Goal: Information Seeking & Learning: Learn about a topic

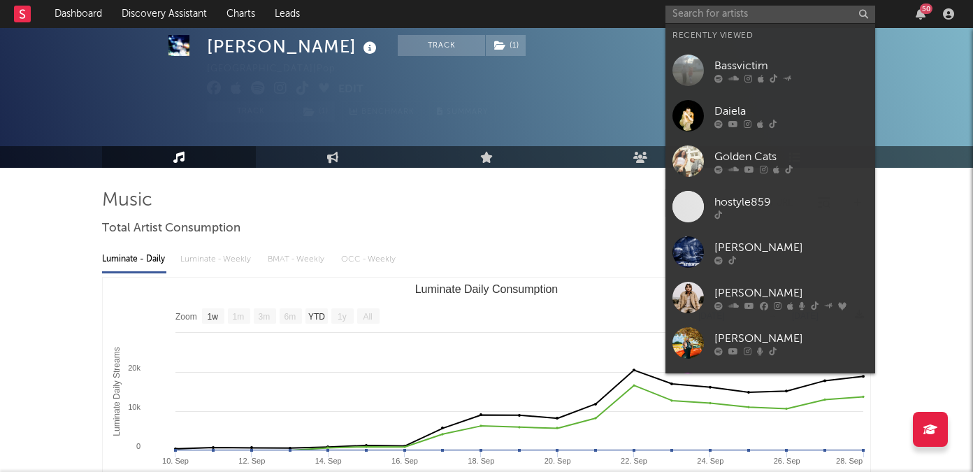
select select "1w"
click at [708, 8] on input "text" at bounding box center [771, 14] width 210 height 17
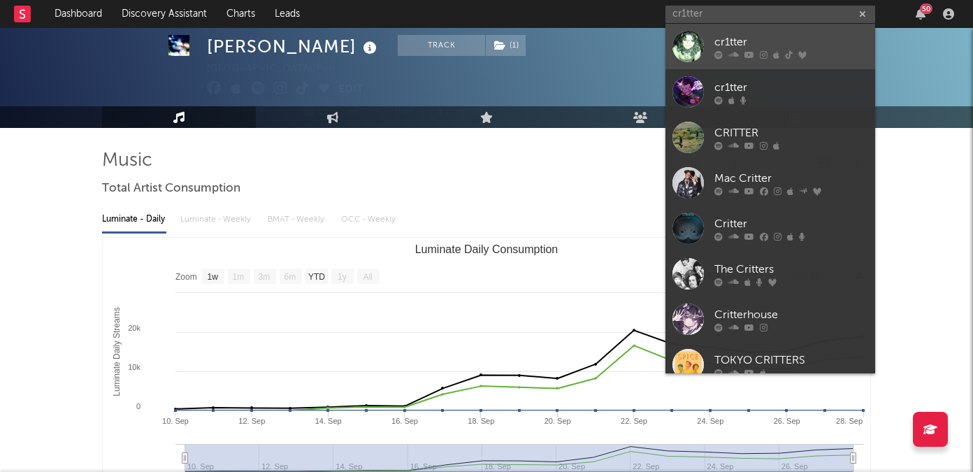
type input "cr1tter"
click at [722, 38] on div "cr1tter" at bounding box center [791, 42] width 154 height 17
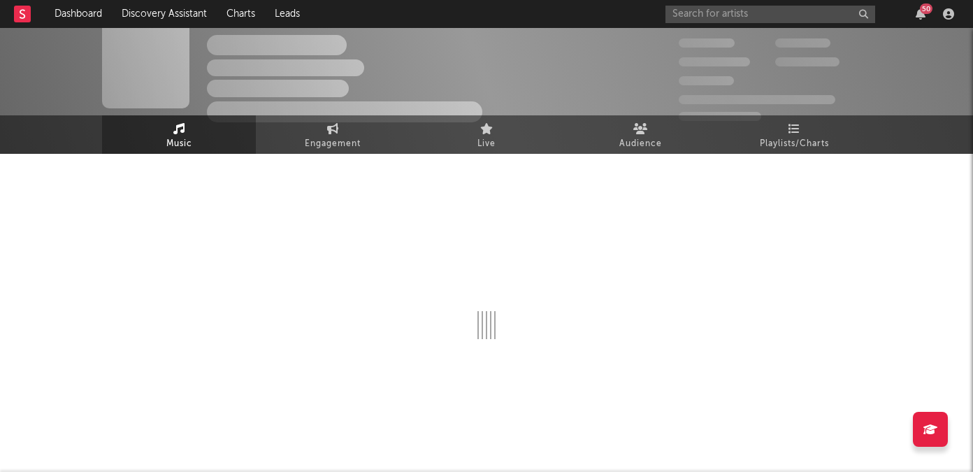
scroll to position [40, 0]
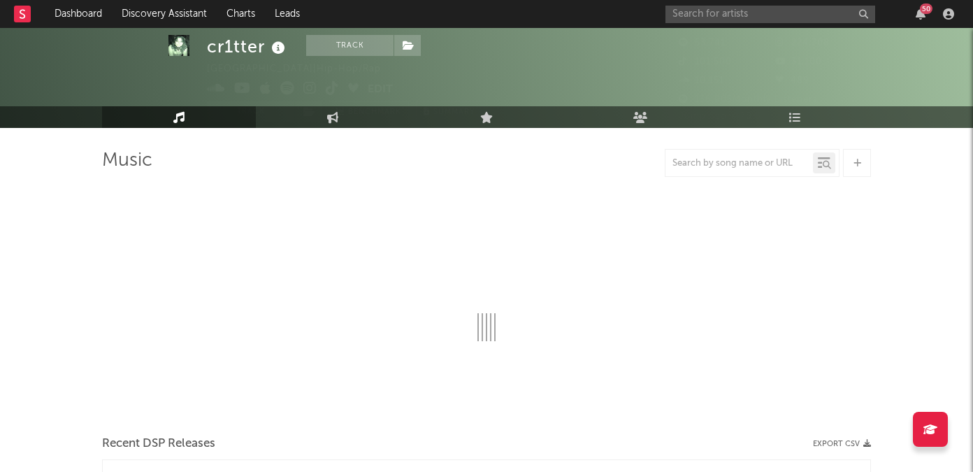
select select "6m"
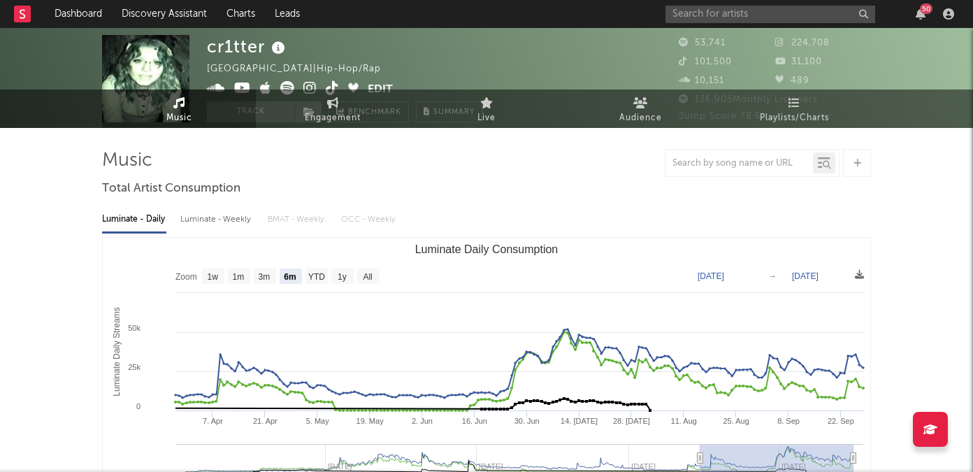
scroll to position [0, 0]
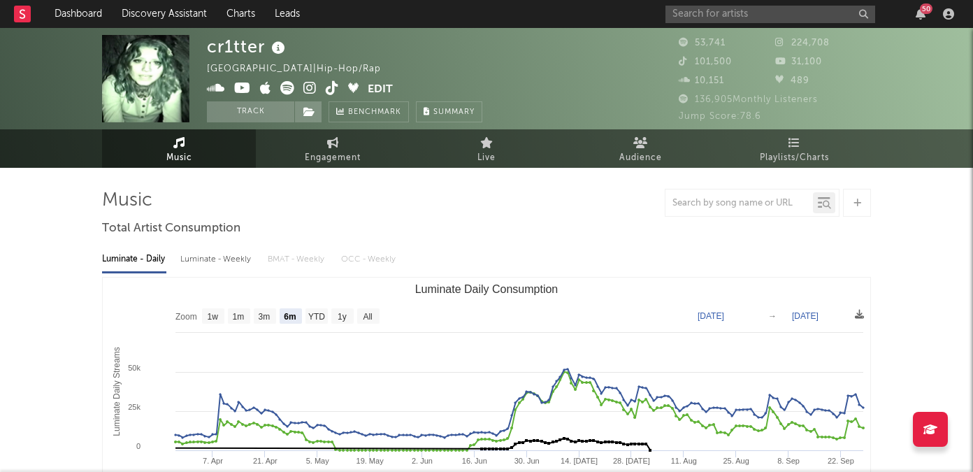
click at [305, 89] on icon at bounding box center [309, 88] width 13 height 14
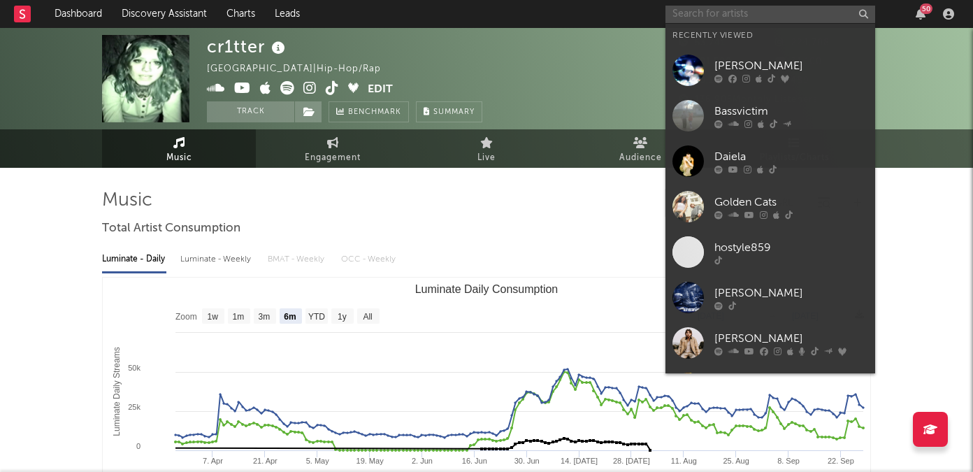
click at [703, 17] on input "text" at bounding box center [771, 14] width 210 height 17
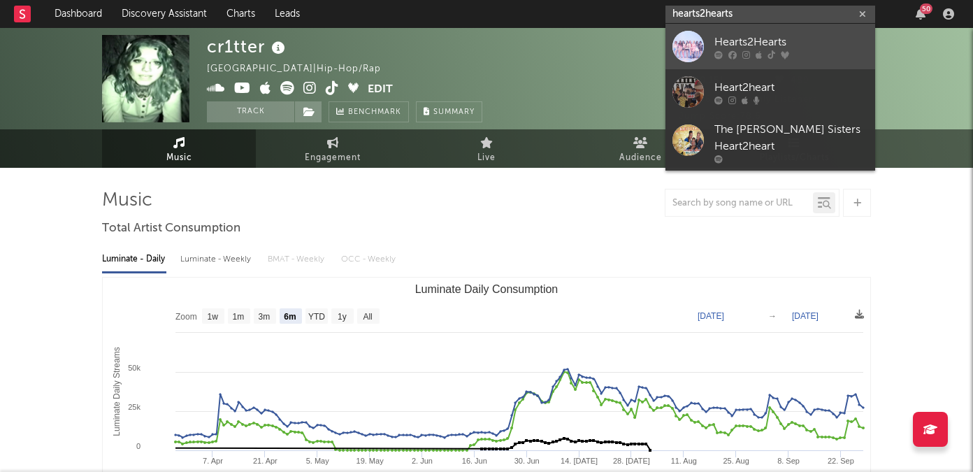
type input "hearts2hearts"
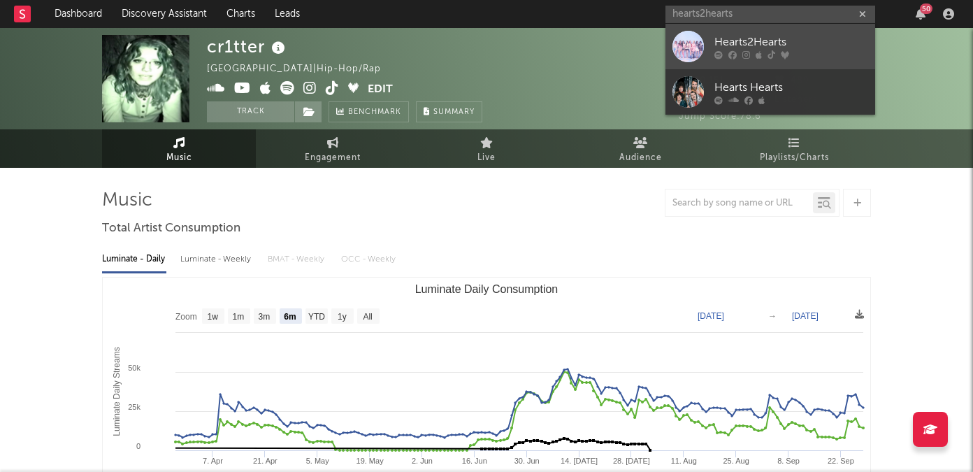
click at [722, 51] on div at bounding box center [791, 54] width 154 height 8
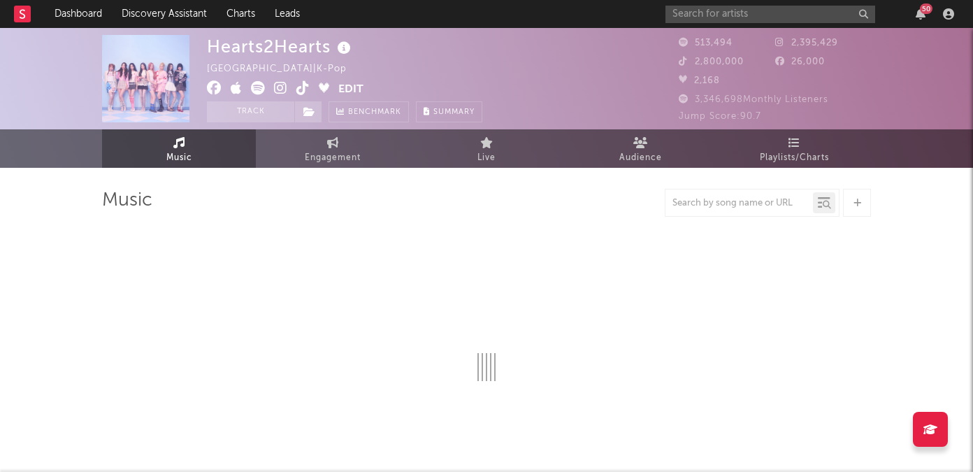
select select "6m"
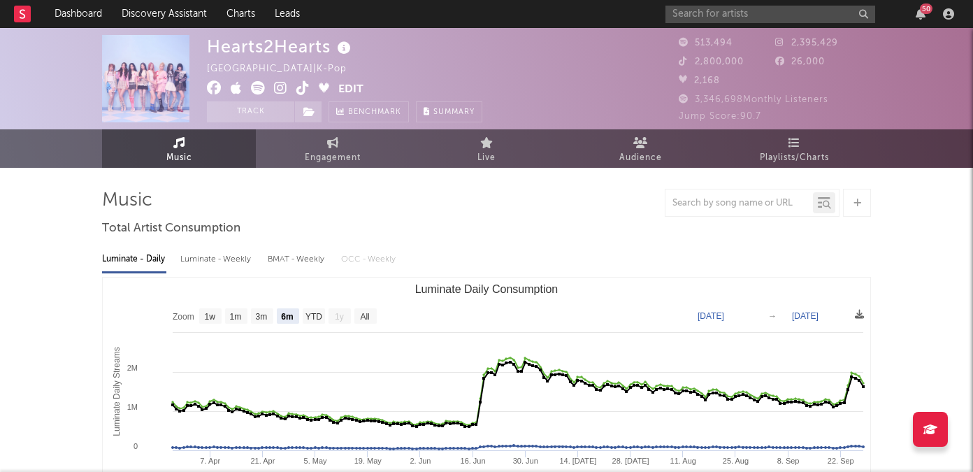
click at [699, 27] on div "50" at bounding box center [813, 14] width 294 height 28
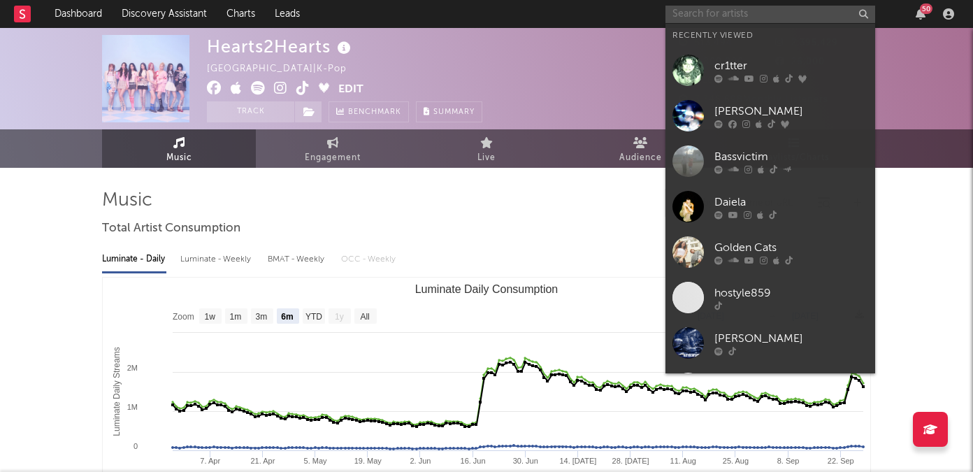
click at [700, 16] on input "text" at bounding box center [771, 14] width 210 height 17
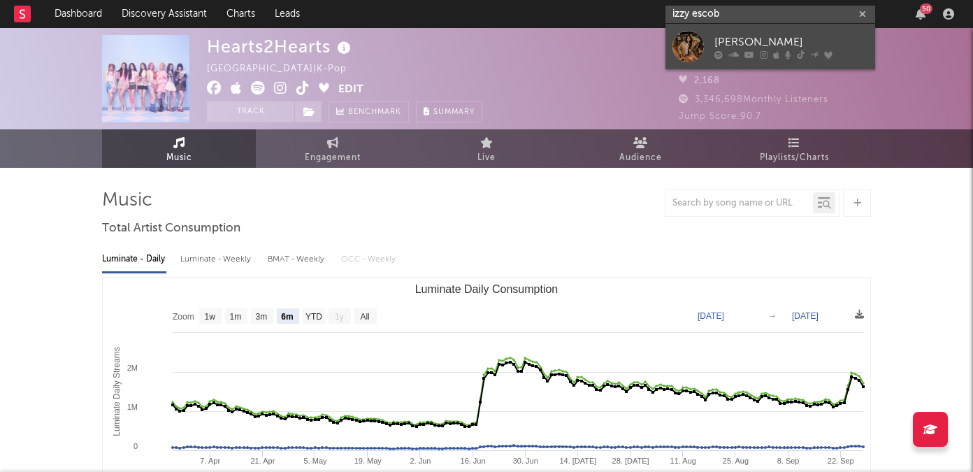
type input "izzy escob"
click at [729, 47] on div "[PERSON_NAME]" at bounding box center [791, 42] width 154 height 17
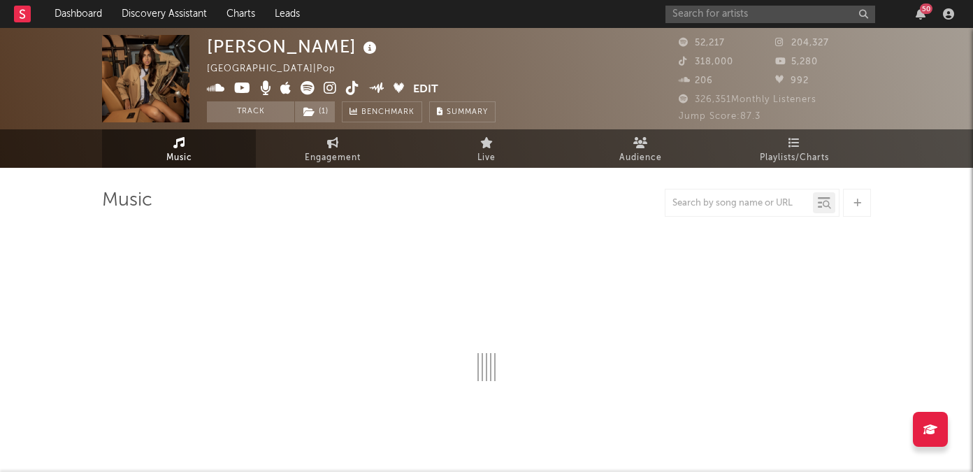
select select "6m"
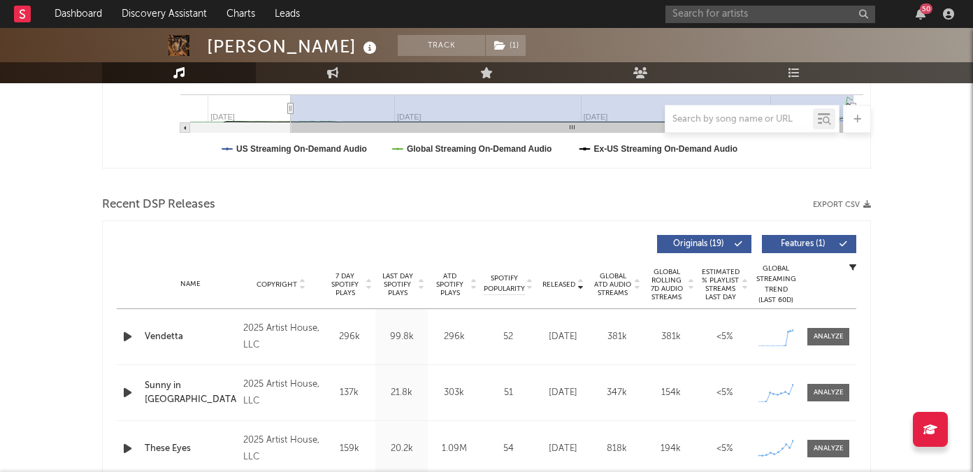
scroll to position [442, 0]
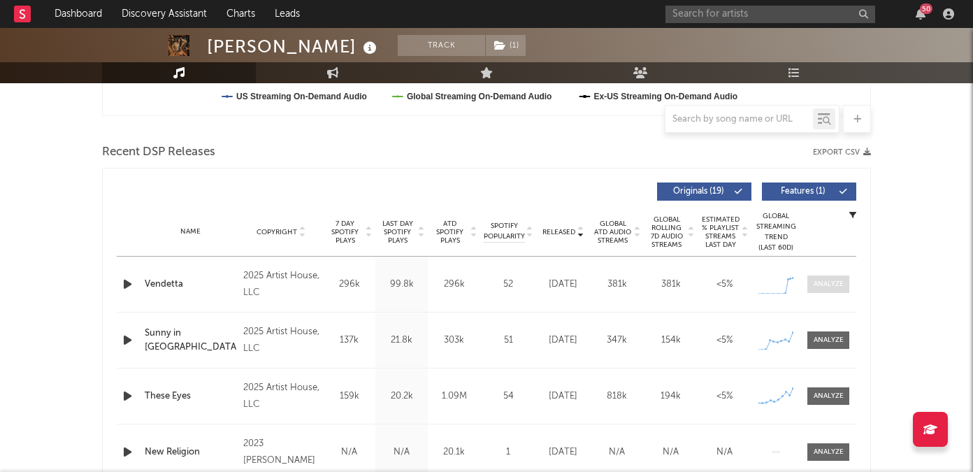
click at [814, 280] on div at bounding box center [829, 284] width 30 height 10
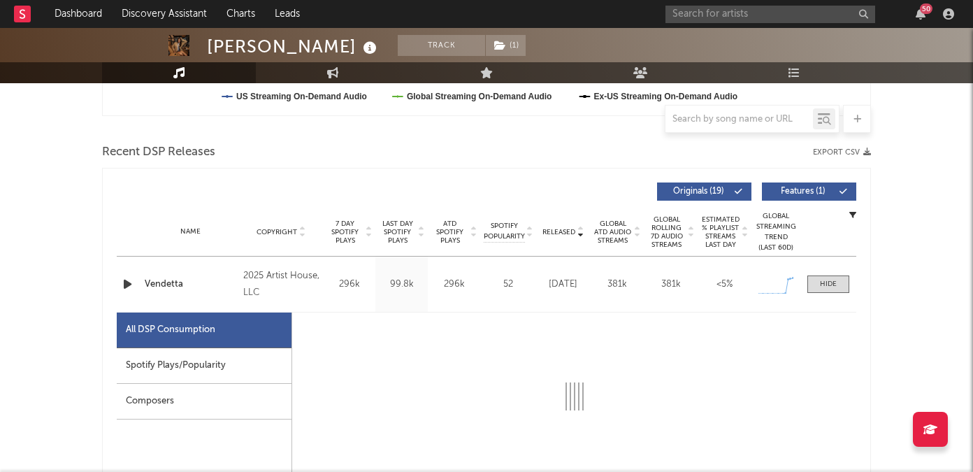
select select "1w"
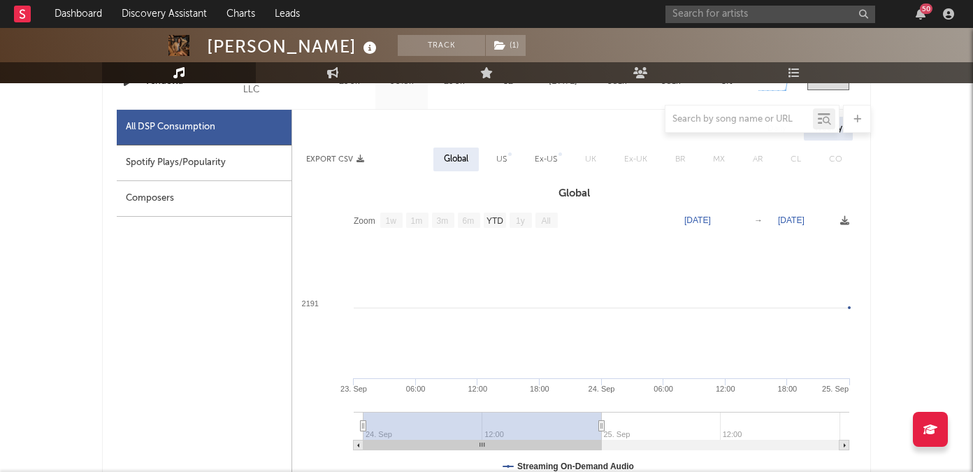
scroll to position [646, 0]
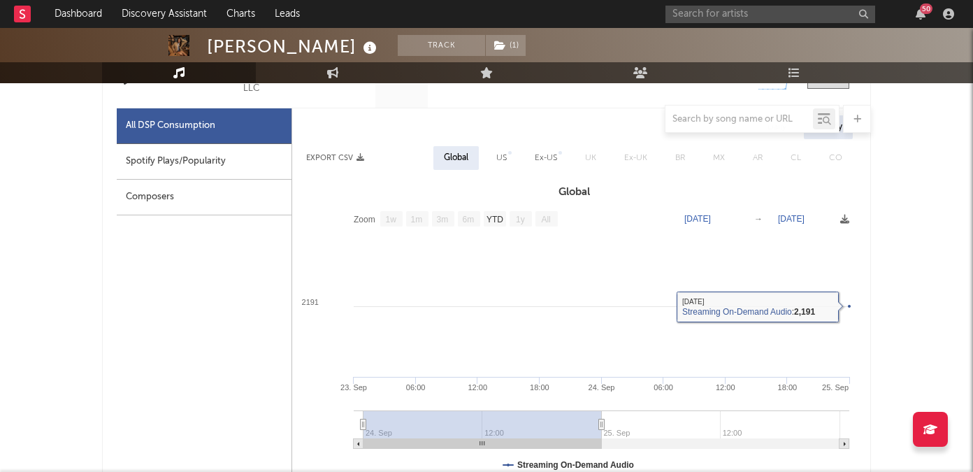
click at [213, 171] on div "Spotify Plays/Popularity" at bounding box center [204, 162] width 175 height 36
select select "1w"
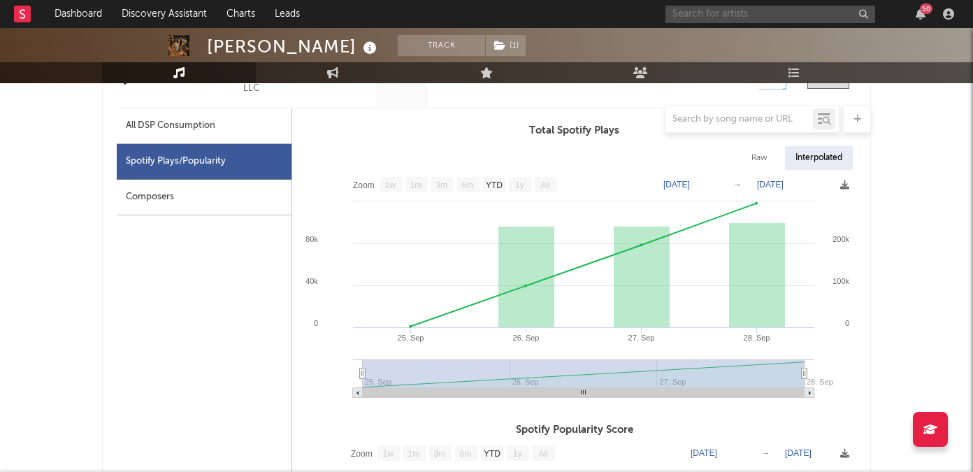
click at [733, 17] on input "text" at bounding box center [771, 14] width 210 height 17
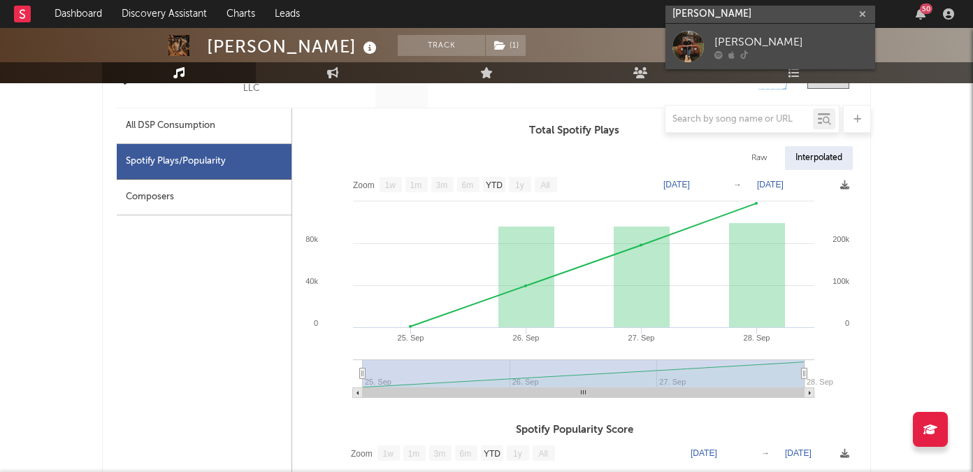
type input "[PERSON_NAME]"
click at [764, 42] on div "[PERSON_NAME]" at bounding box center [791, 42] width 154 height 17
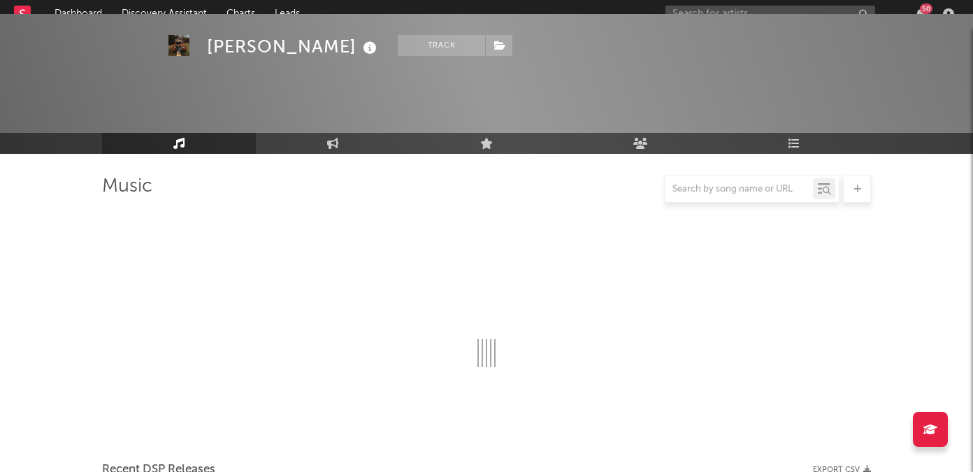
scroll to position [646, 0]
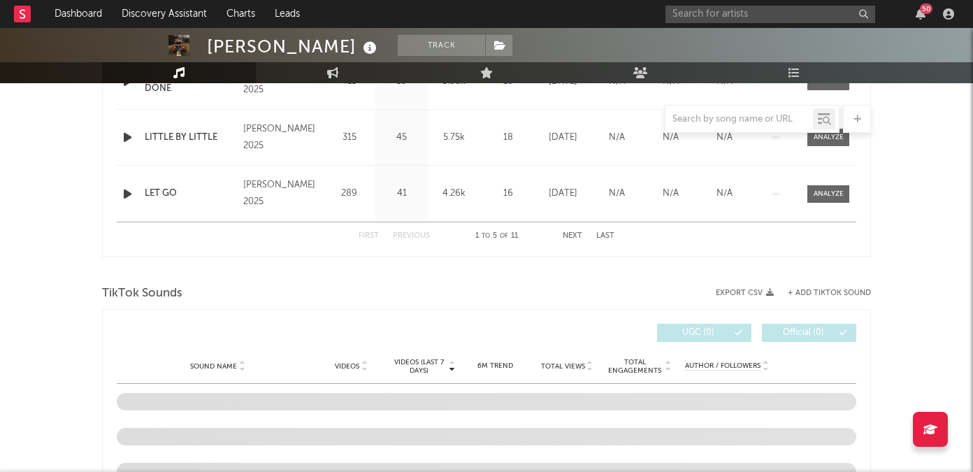
select select "1w"
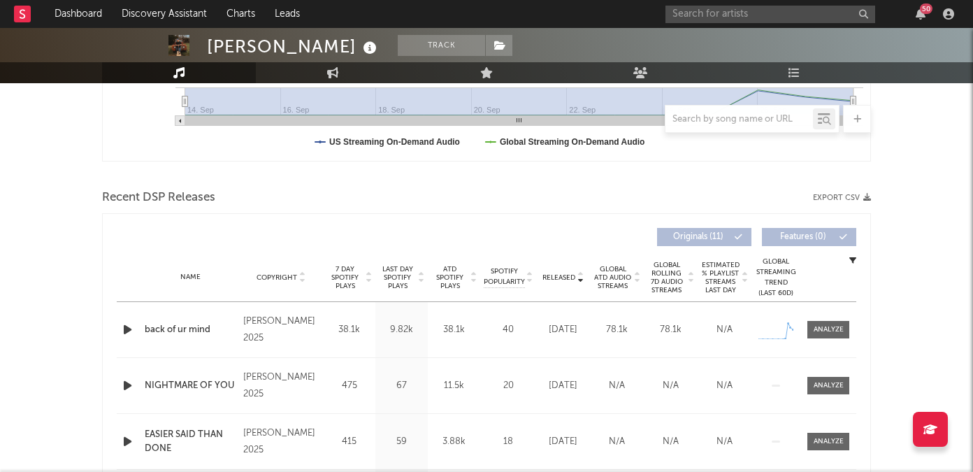
scroll to position [469, 0]
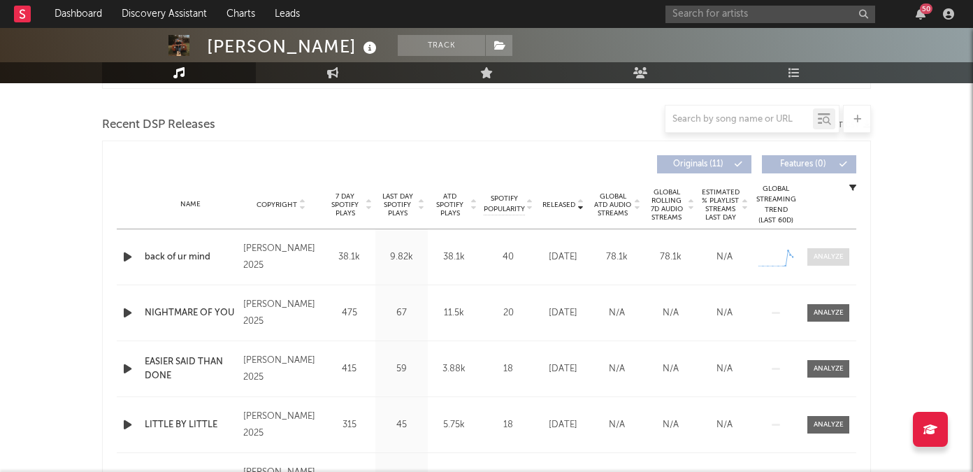
click at [821, 256] on div at bounding box center [829, 257] width 30 height 10
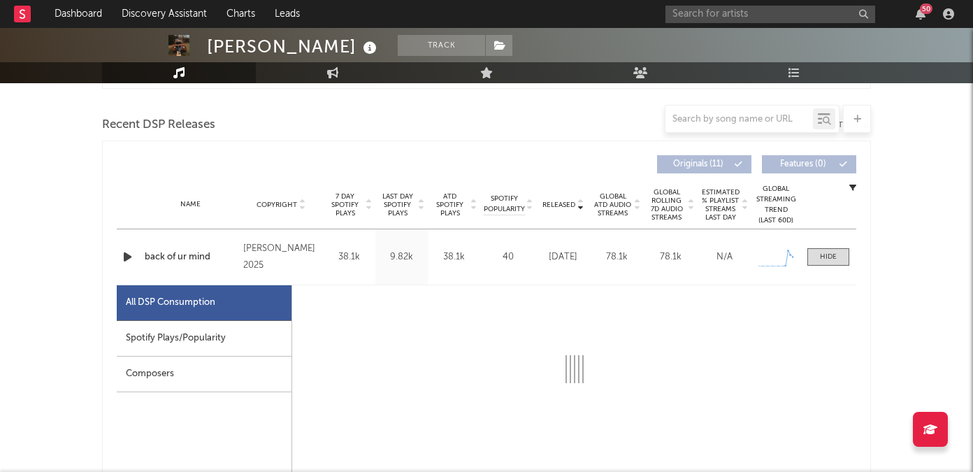
select select "1w"
click at [239, 333] on div "Spotify Plays/Popularity" at bounding box center [204, 339] width 175 height 36
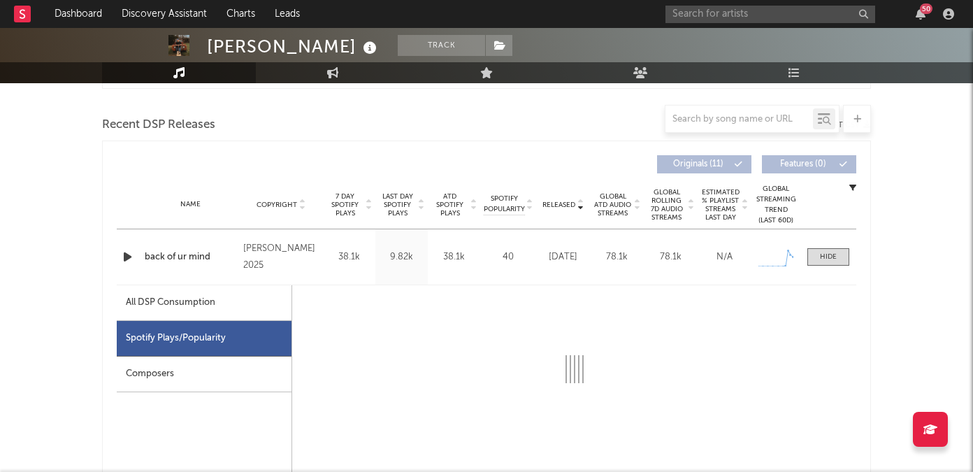
select select "1w"
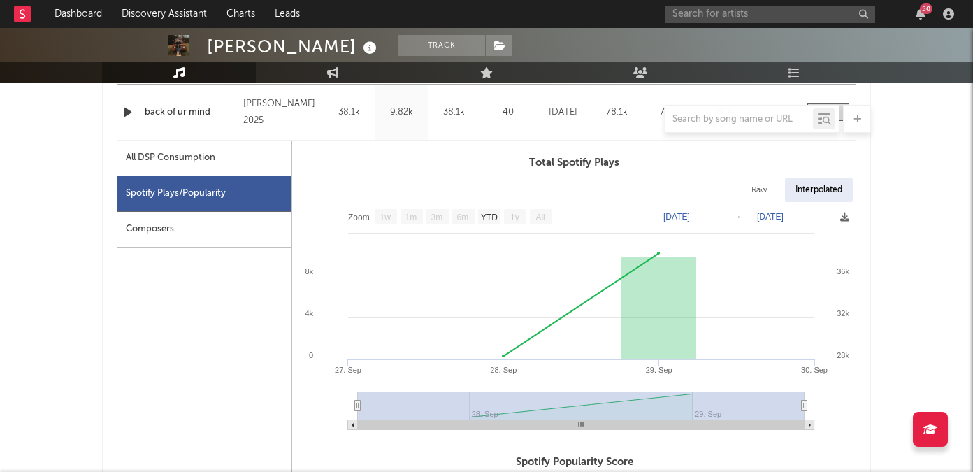
scroll to position [657, 0]
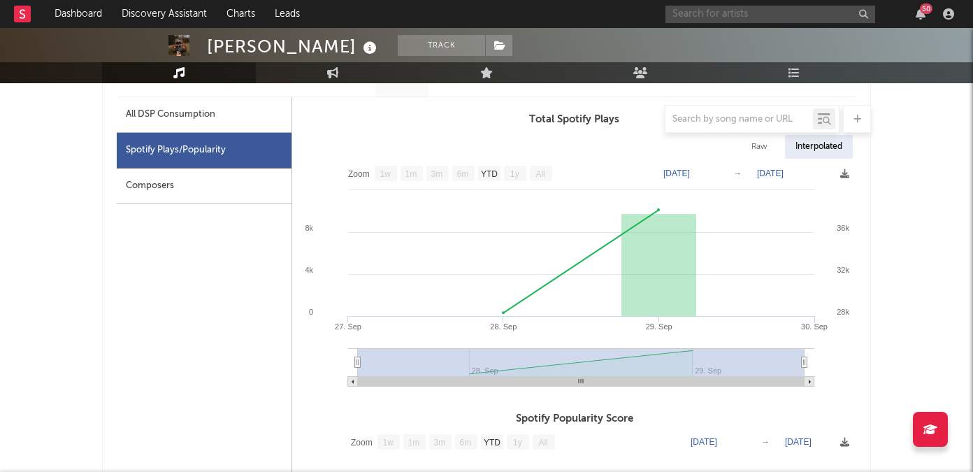
click at [726, 13] on input "text" at bounding box center [771, 14] width 210 height 17
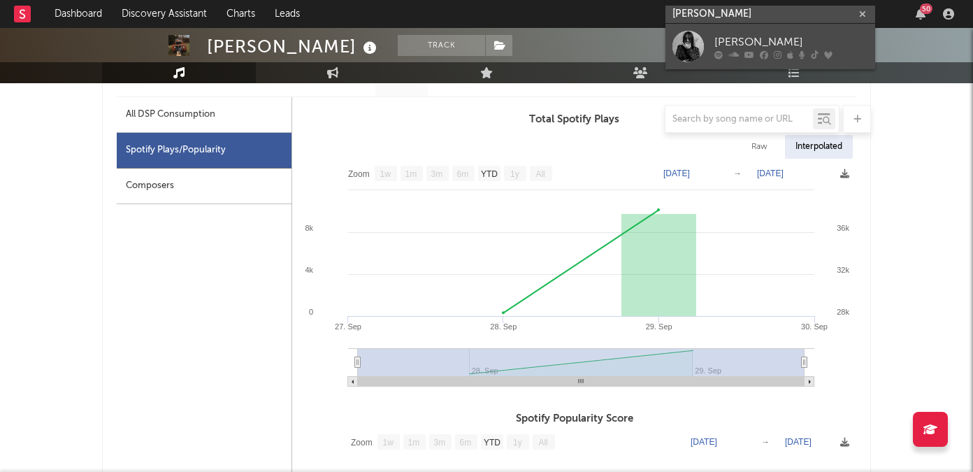
type input "[PERSON_NAME]"
click at [793, 43] on div "[PERSON_NAME]" at bounding box center [791, 42] width 154 height 17
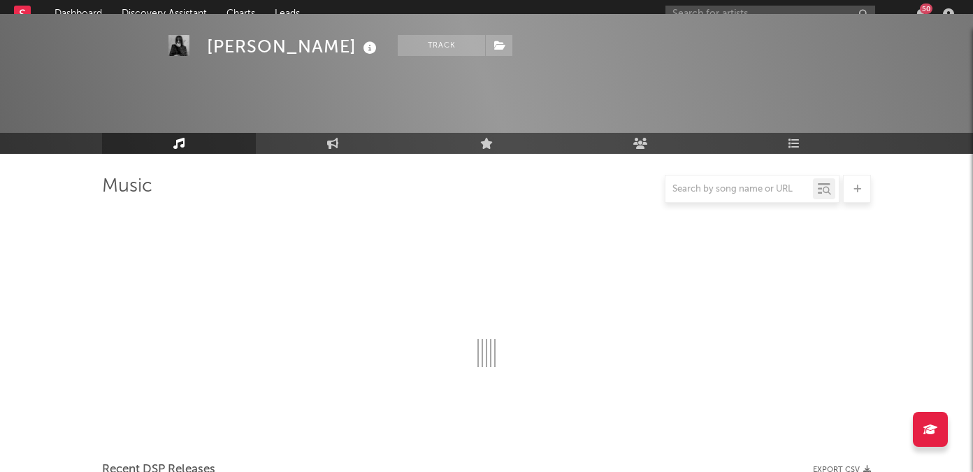
scroll to position [657, 0]
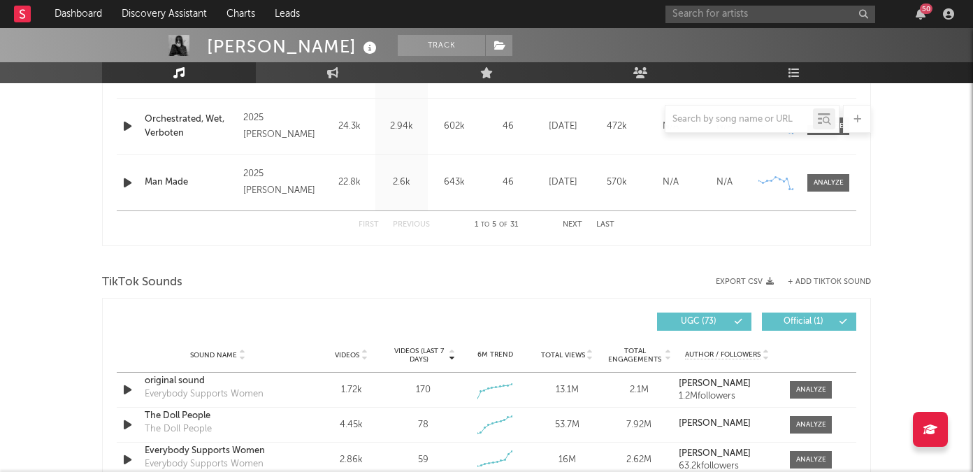
select select "6m"
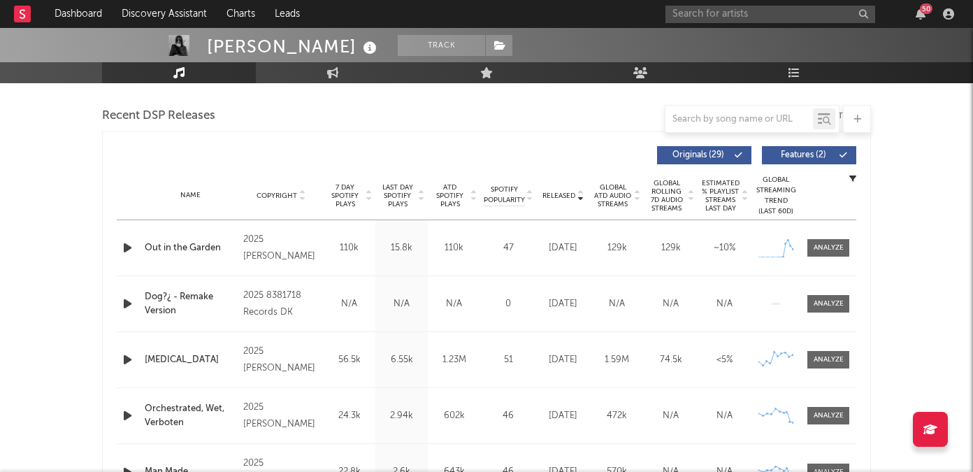
scroll to position [482, 0]
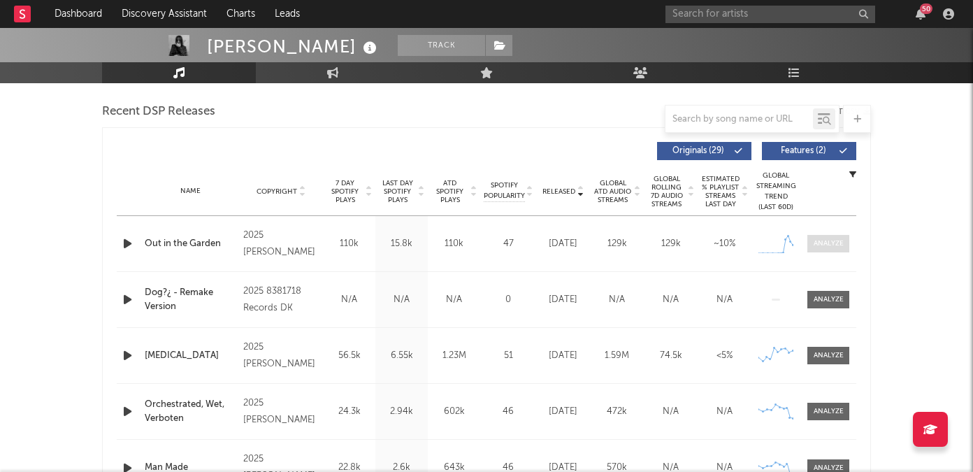
click at [814, 240] on div at bounding box center [829, 243] width 30 height 10
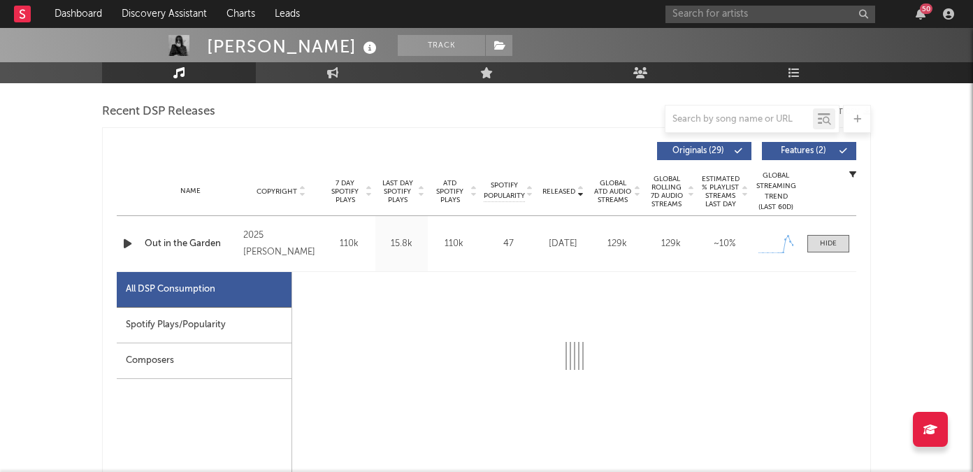
select select "1w"
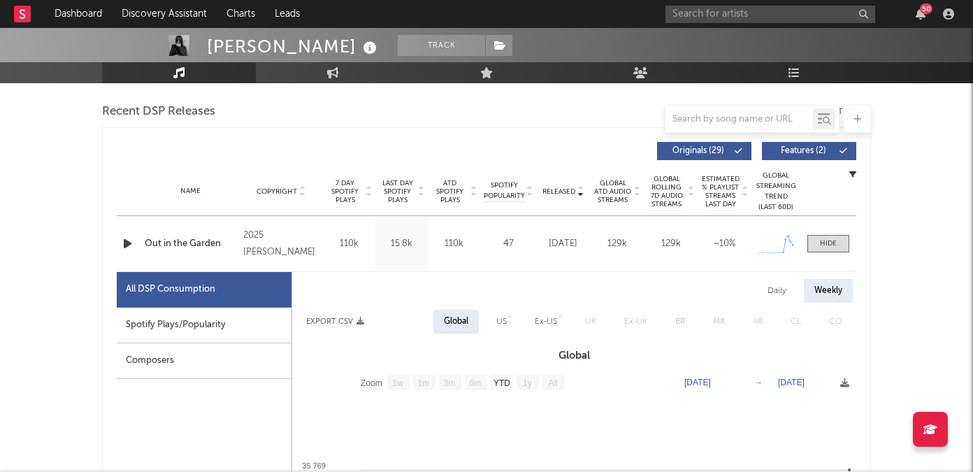
click at [217, 308] on div "Spotify Plays/Popularity" at bounding box center [204, 326] width 175 height 36
select select "1w"
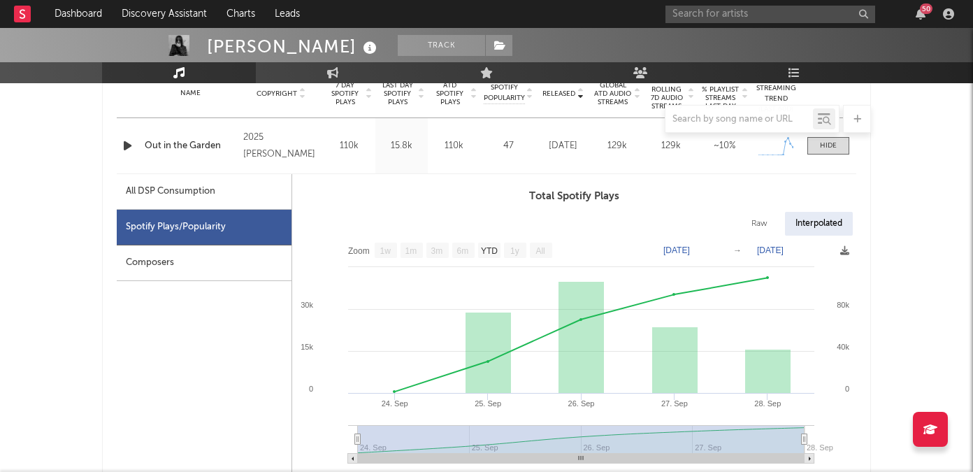
scroll to position [612, 0]
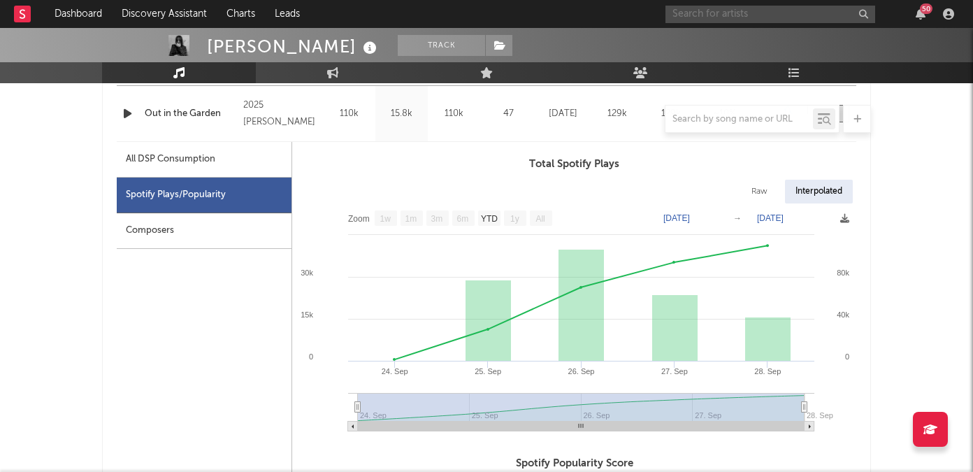
click at [749, 16] on input "text" at bounding box center [771, 14] width 210 height 17
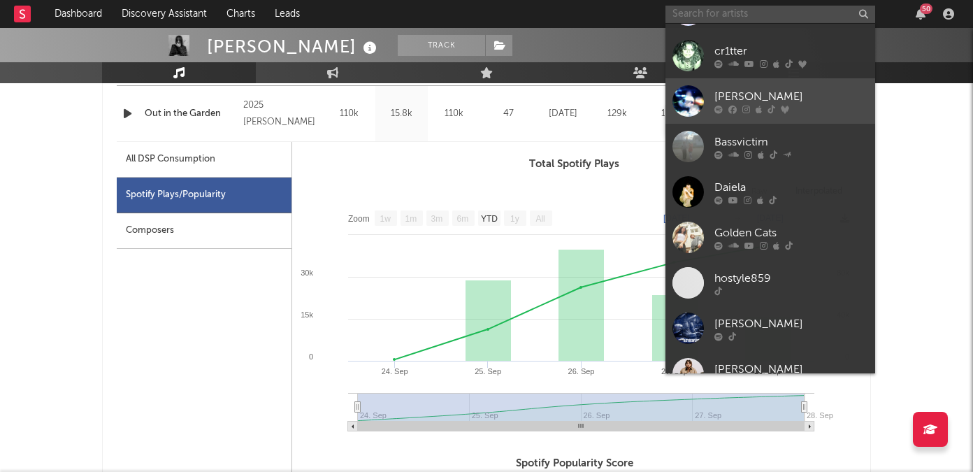
scroll to position [154, 0]
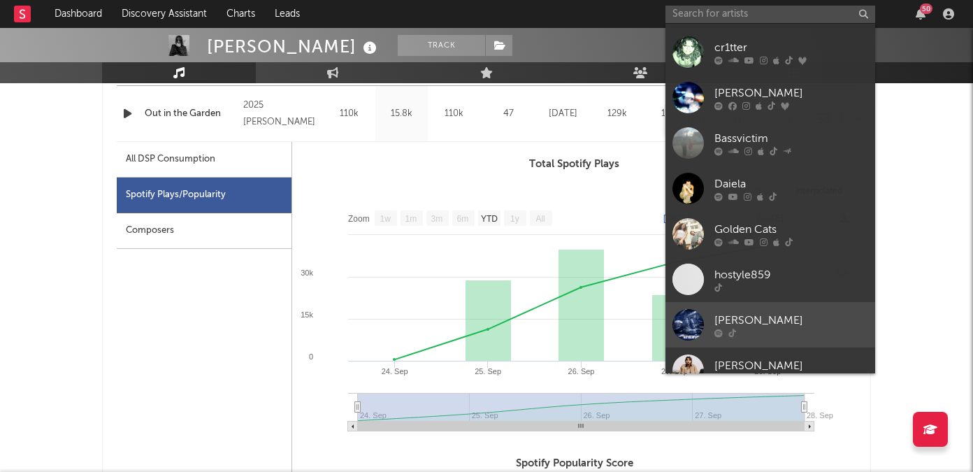
click at [735, 319] on div "[PERSON_NAME]" at bounding box center [791, 320] width 154 height 17
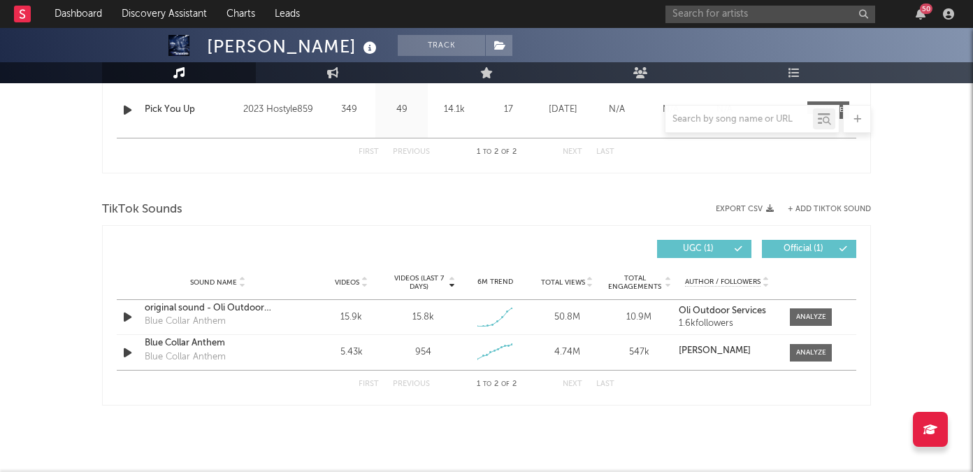
select select "6m"
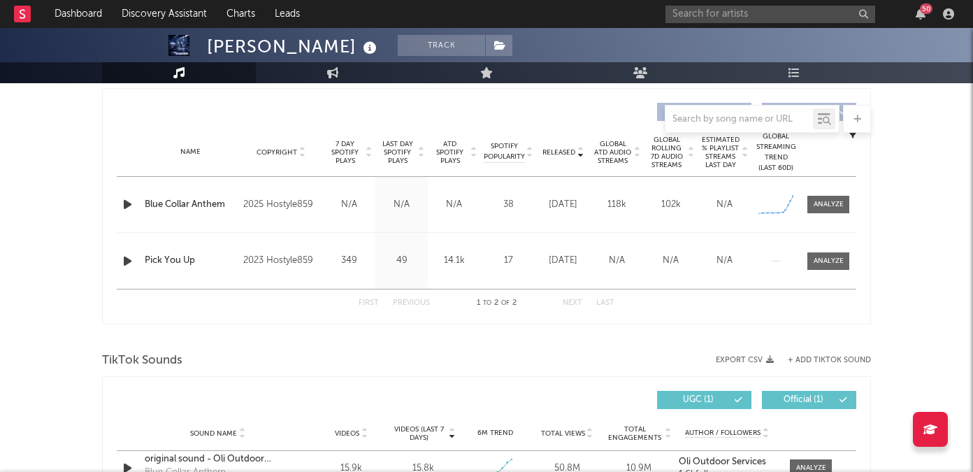
scroll to position [504, 0]
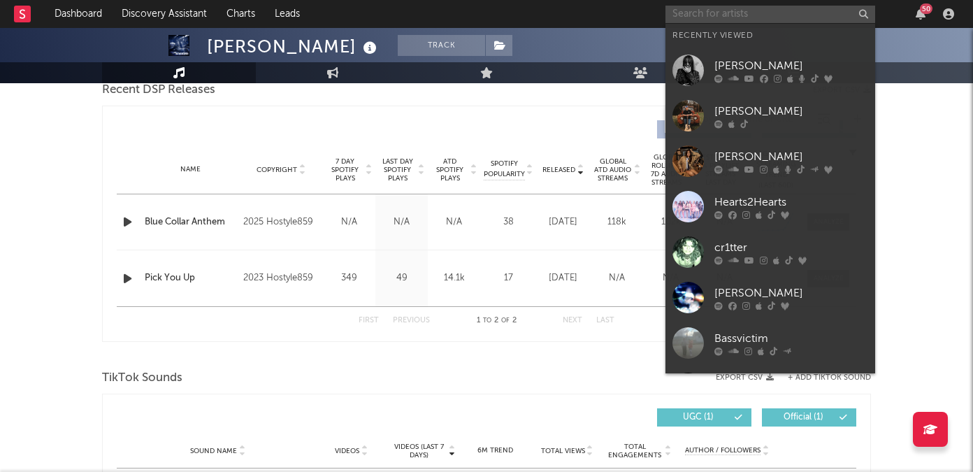
click at [710, 16] on input "text" at bounding box center [771, 14] width 210 height 17
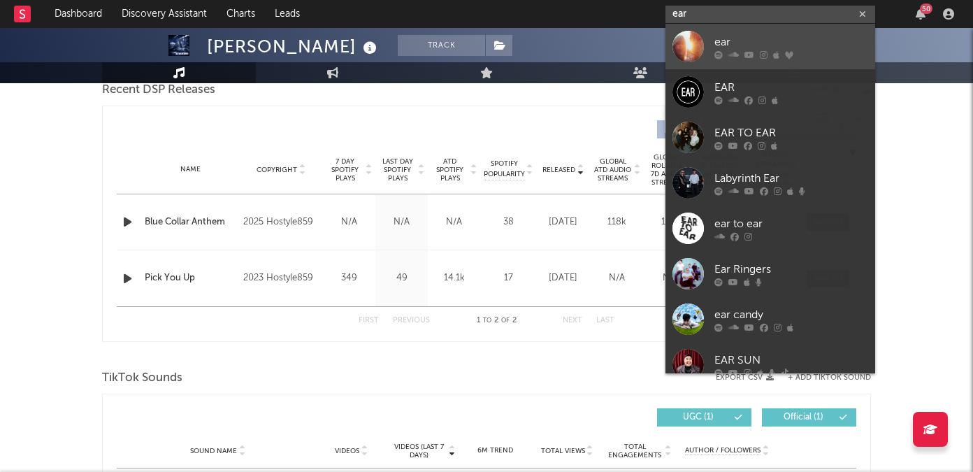
type input "ear"
click at [731, 39] on div "ear" at bounding box center [791, 42] width 154 height 17
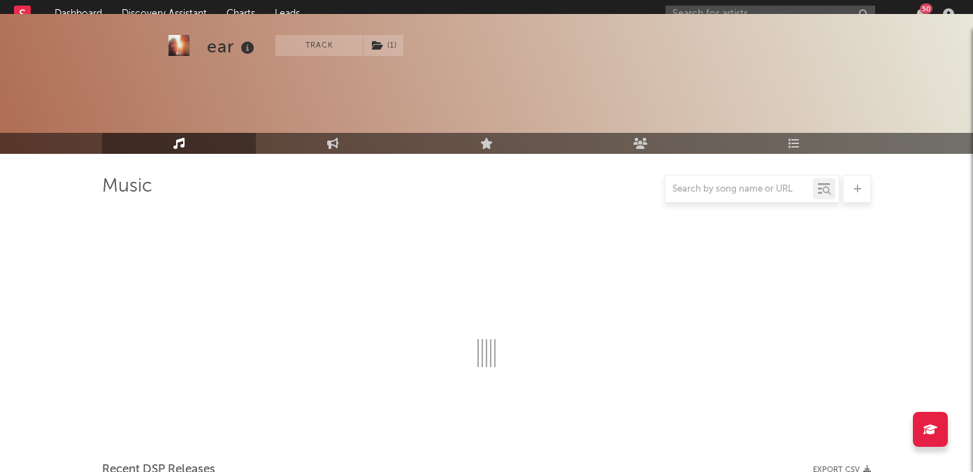
scroll to position [504, 0]
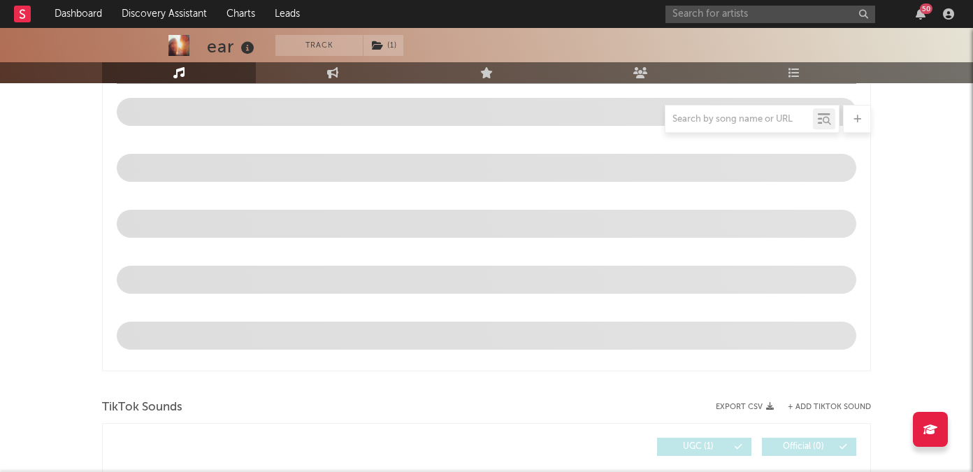
select select "1w"
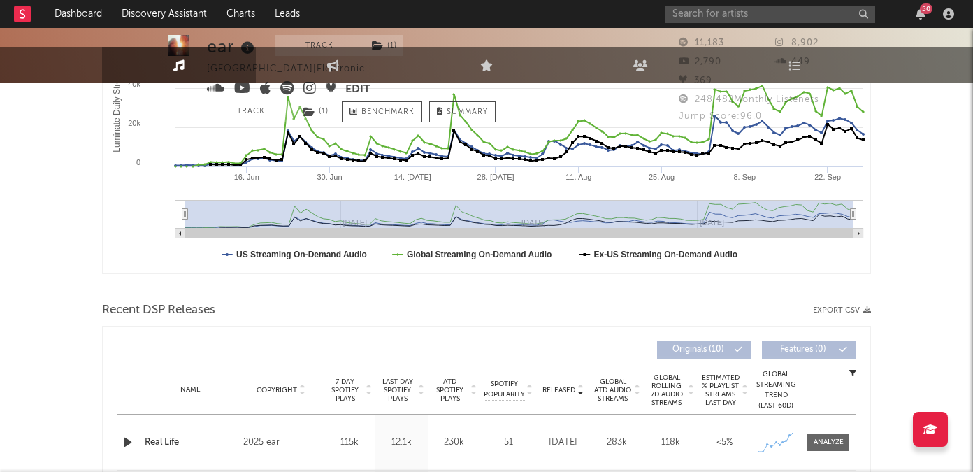
scroll to position [0, 0]
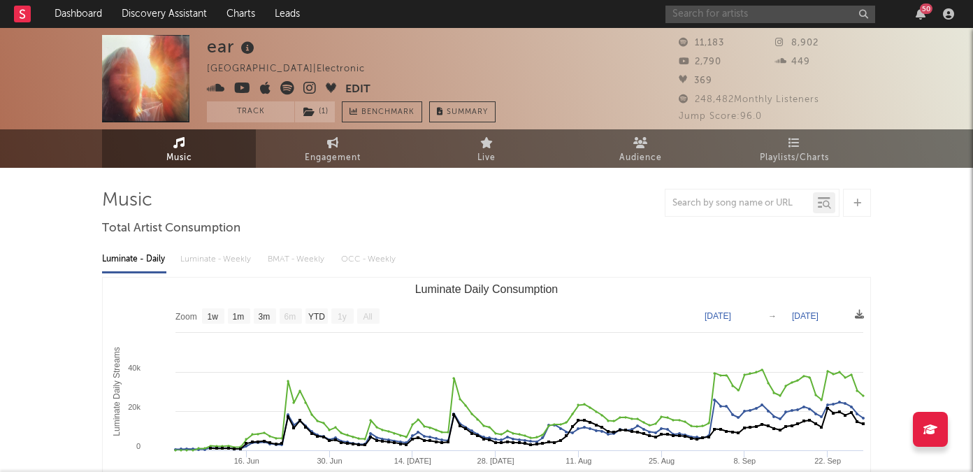
click at [700, 13] on input "text" at bounding box center [771, 14] width 210 height 17
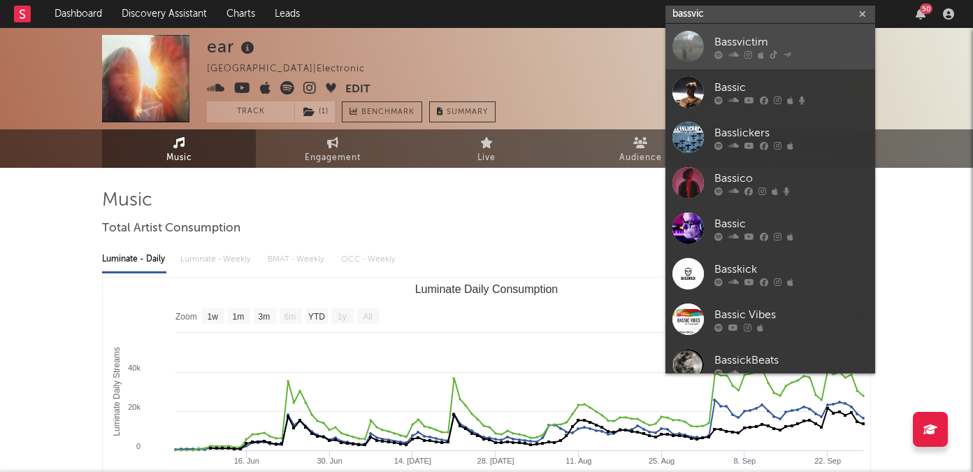
type input "bassvic"
click at [770, 36] on div "Bassvictim" at bounding box center [791, 42] width 154 height 17
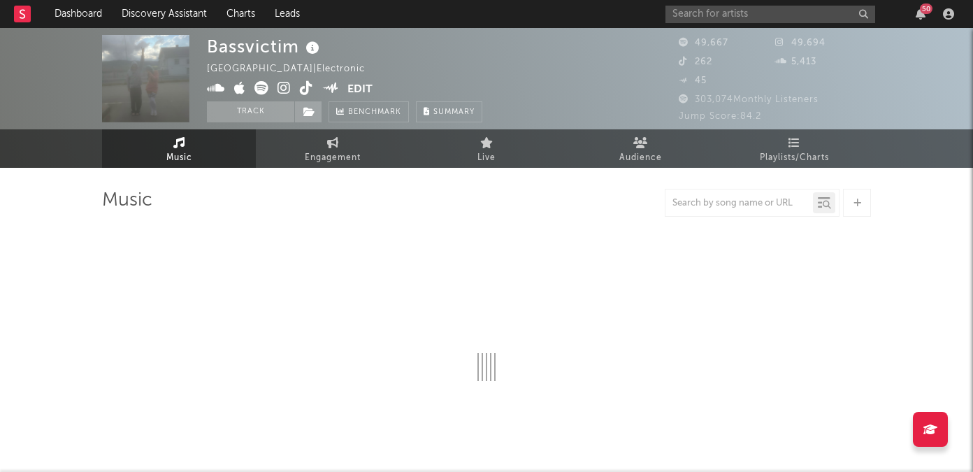
select select "6m"
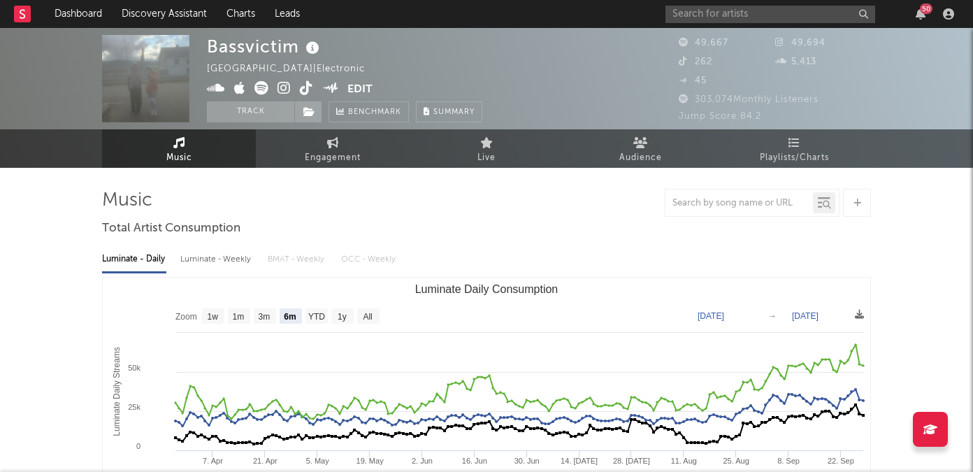
click at [288, 92] on icon at bounding box center [284, 88] width 13 height 14
click at [312, 85] on icon at bounding box center [306, 88] width 13 height 14
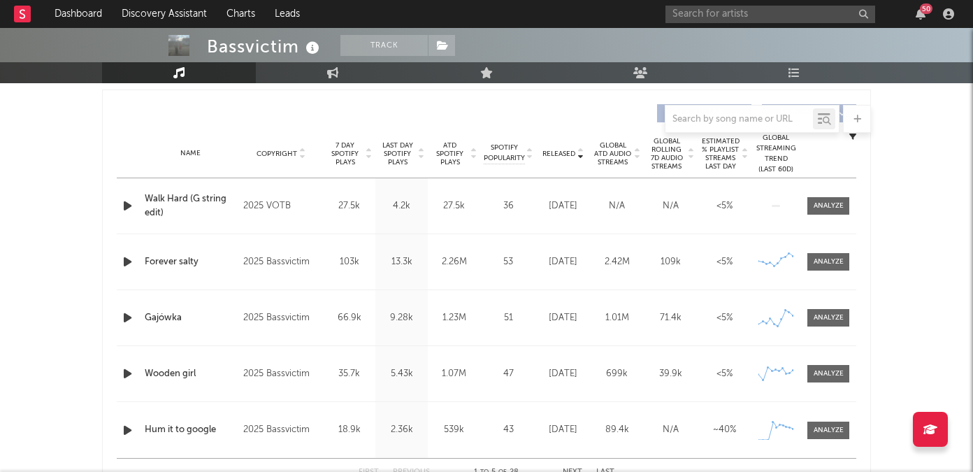
scroll to position [570, 0]
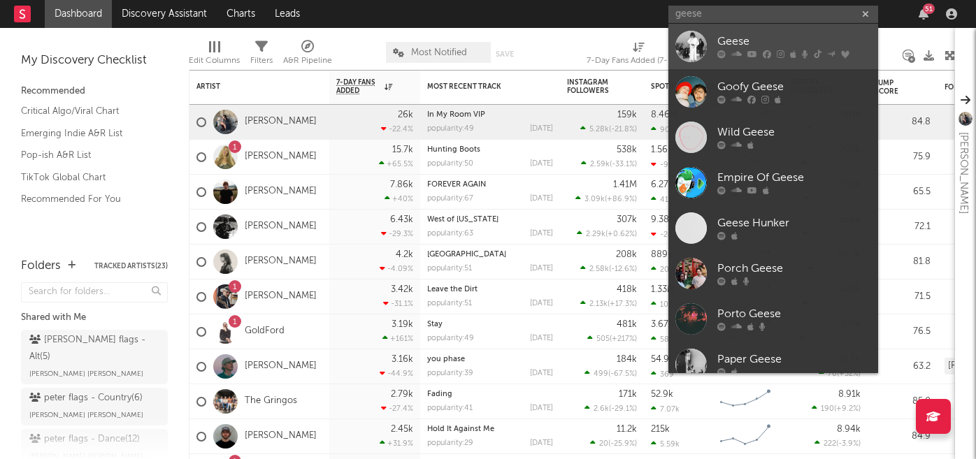
type input "geese"
click at [753, 50] on icon at bounding box center [752, 54] width 10 height 8
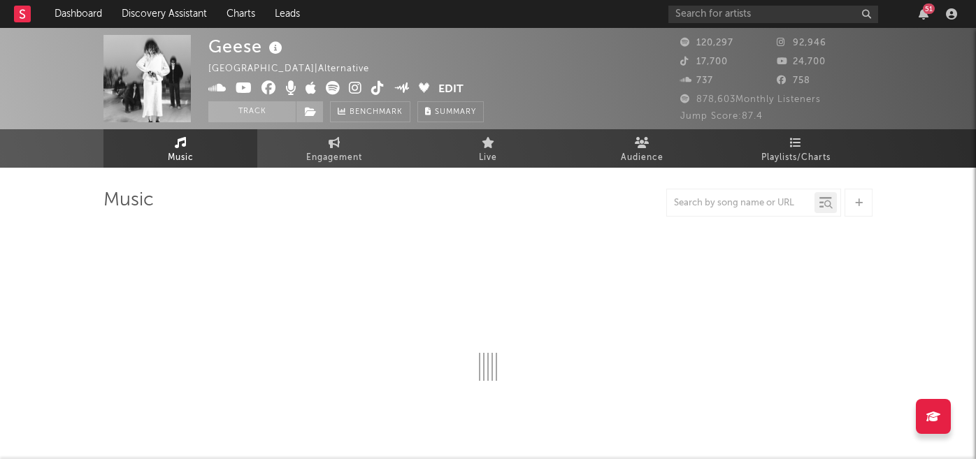
select select "6m"
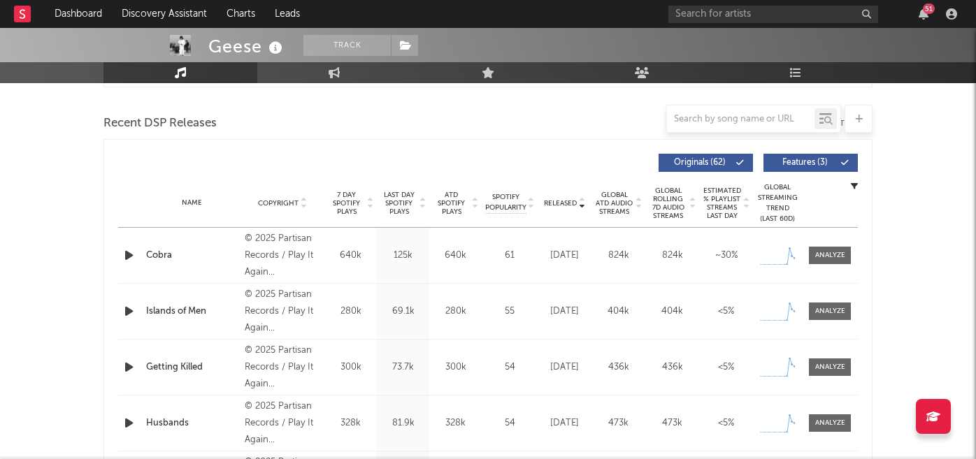
scroll to position [470, 0]
click at [840, 261] on span at bounding box center [830, 255] width 42 height 17
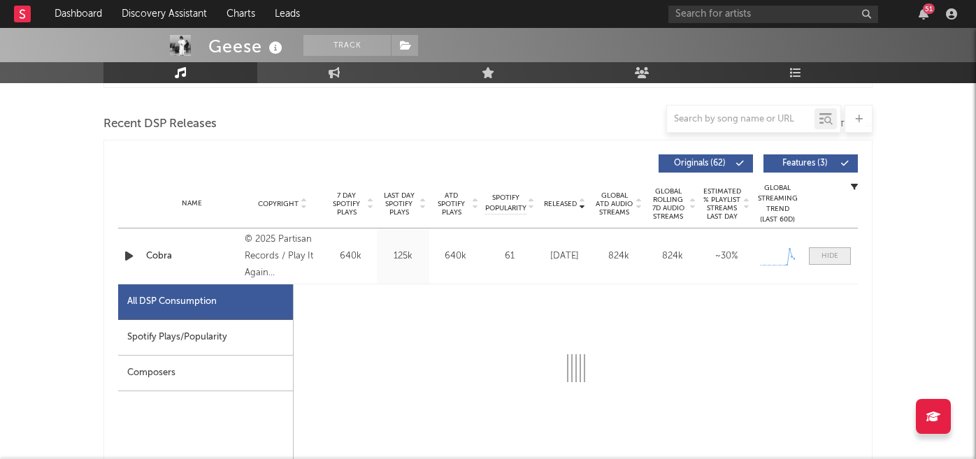
select select "1w"
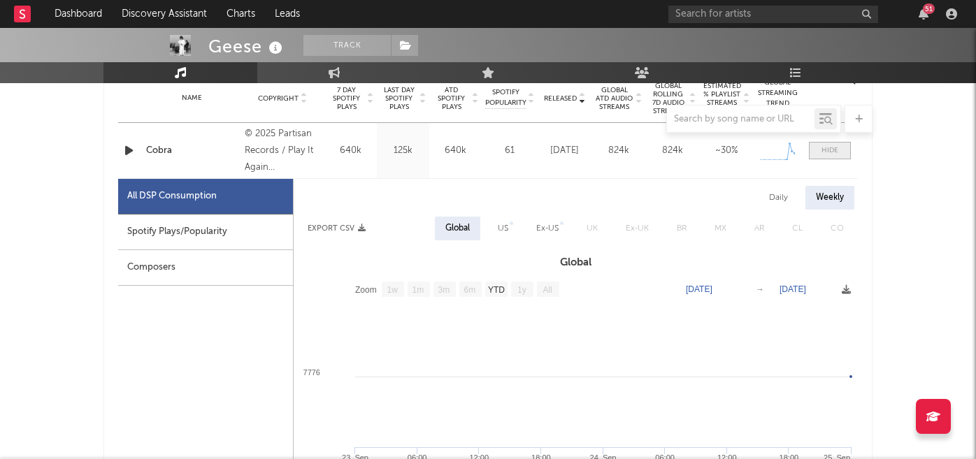
scroll to position [583, 0]
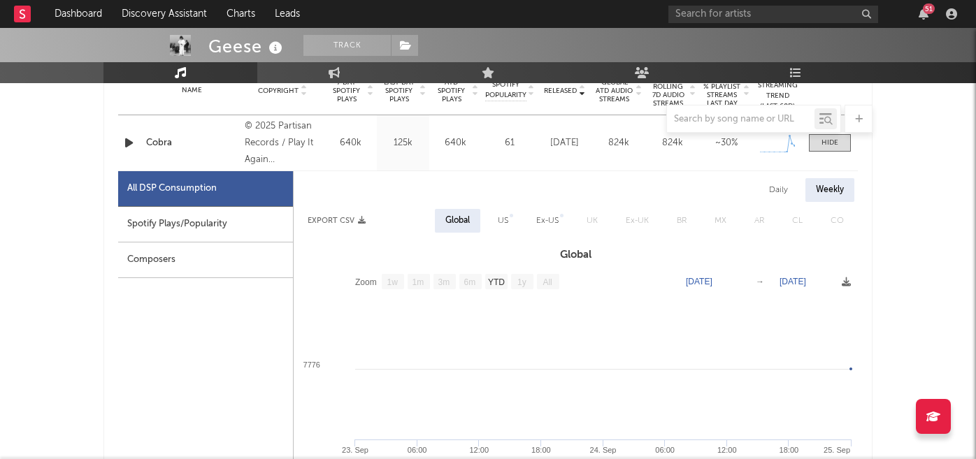
click at [222, 234] on div "Spotify Plays/Popularity" at bounding box center [205, 225] width 175 height 36
select select "1w"
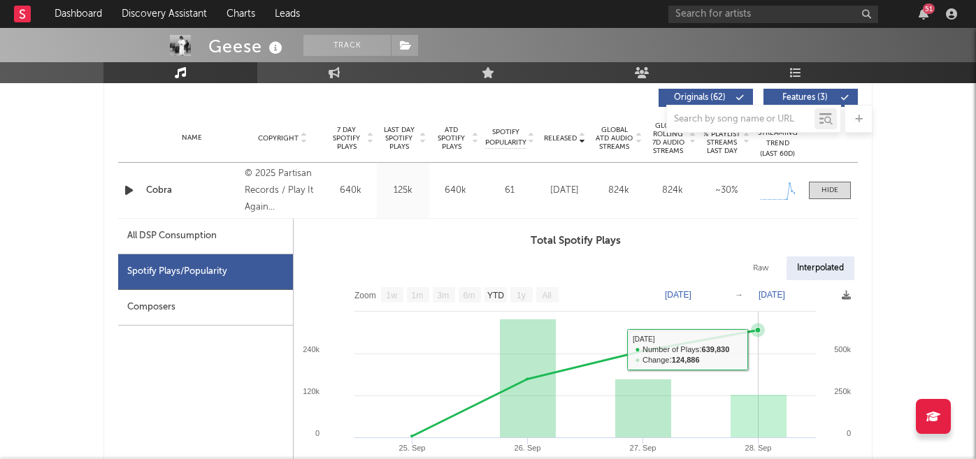
scroll to position [522, 0]
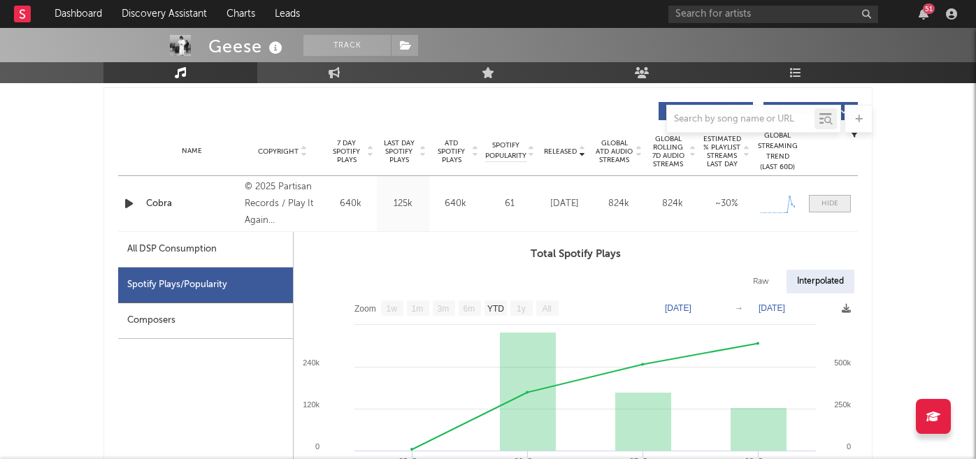
click at [829, 204] on div at bounding box center [829, 204] width 17 height 10
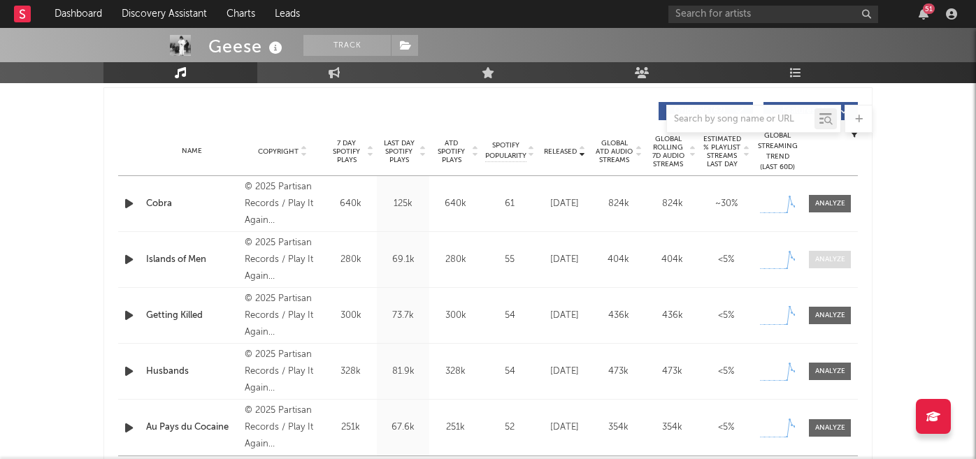
click at [842, 260] on div at bounding box center [830, 259] width 30 height 10
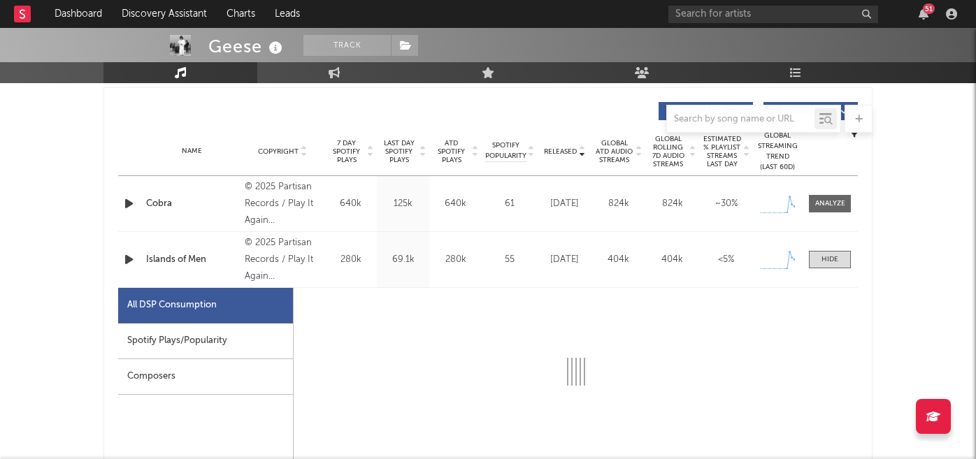
select select "1w"
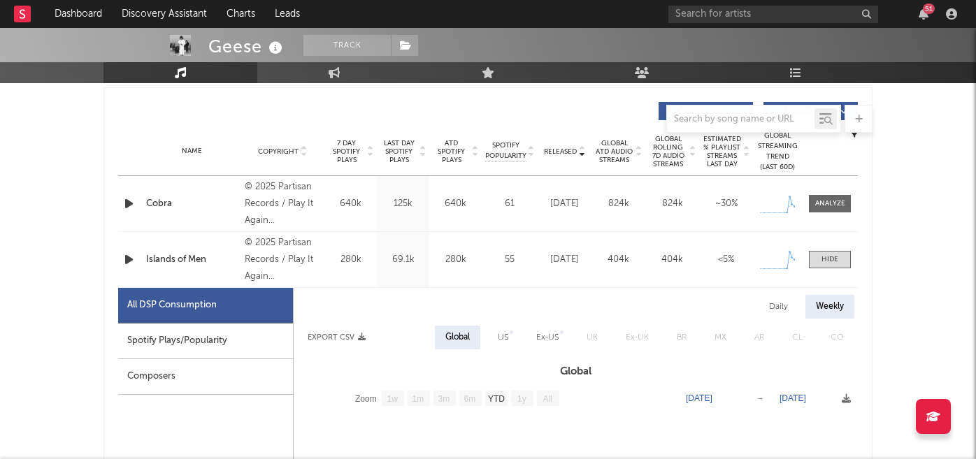
click at [217, 343] on div "Spotify Plays/Popularity" at bounding box center [205, 342] width 175 height 36
select select "1w"
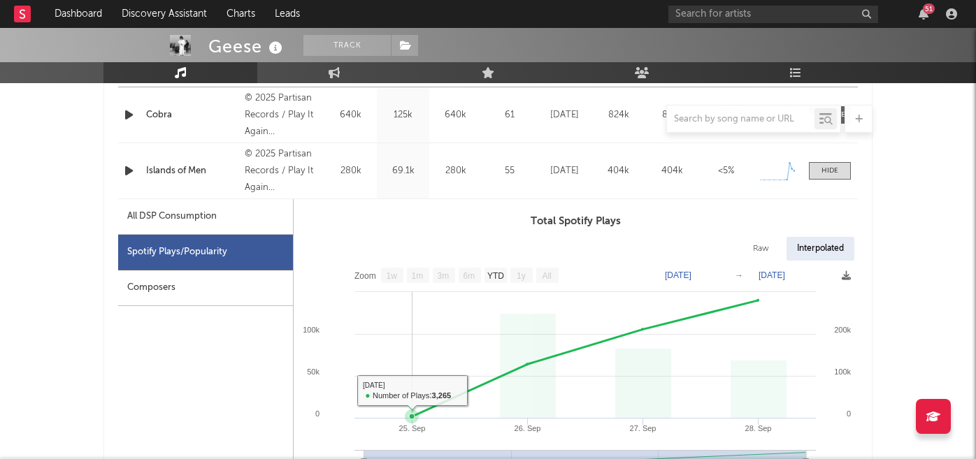
scroll to position [580, 0]
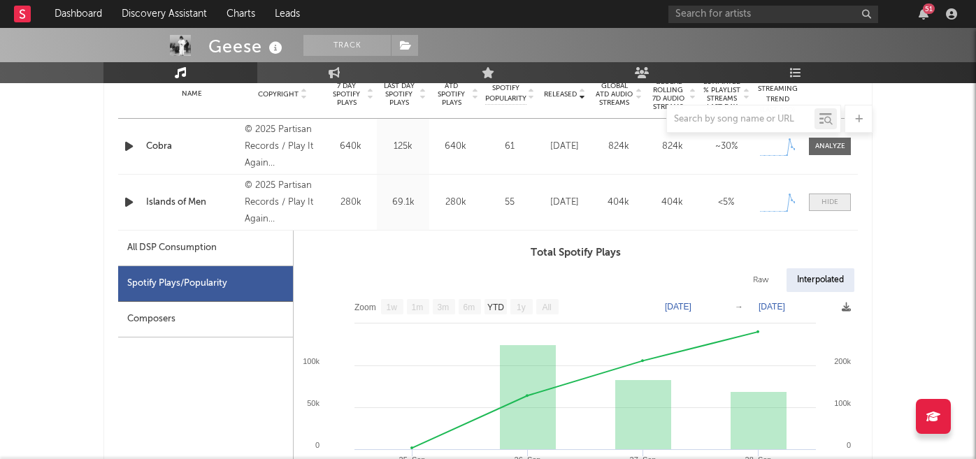
click at [826, 201] on div at bounding box center [829, 202] width 17 height 10
